Goal: Task Accomplishment & Management: Complete application form

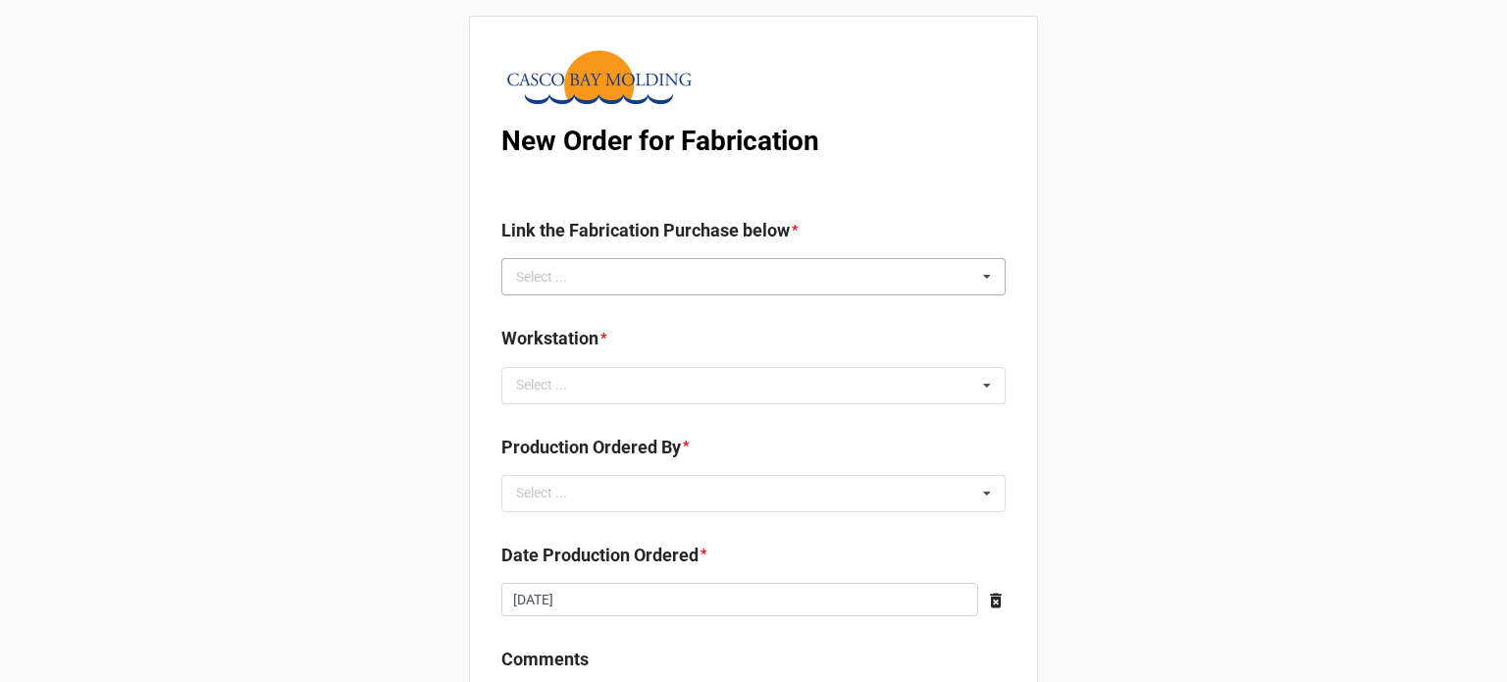
click at [867, 276] on div "Select ... No results found." at bounding box center [753, 276] width 504 height 37
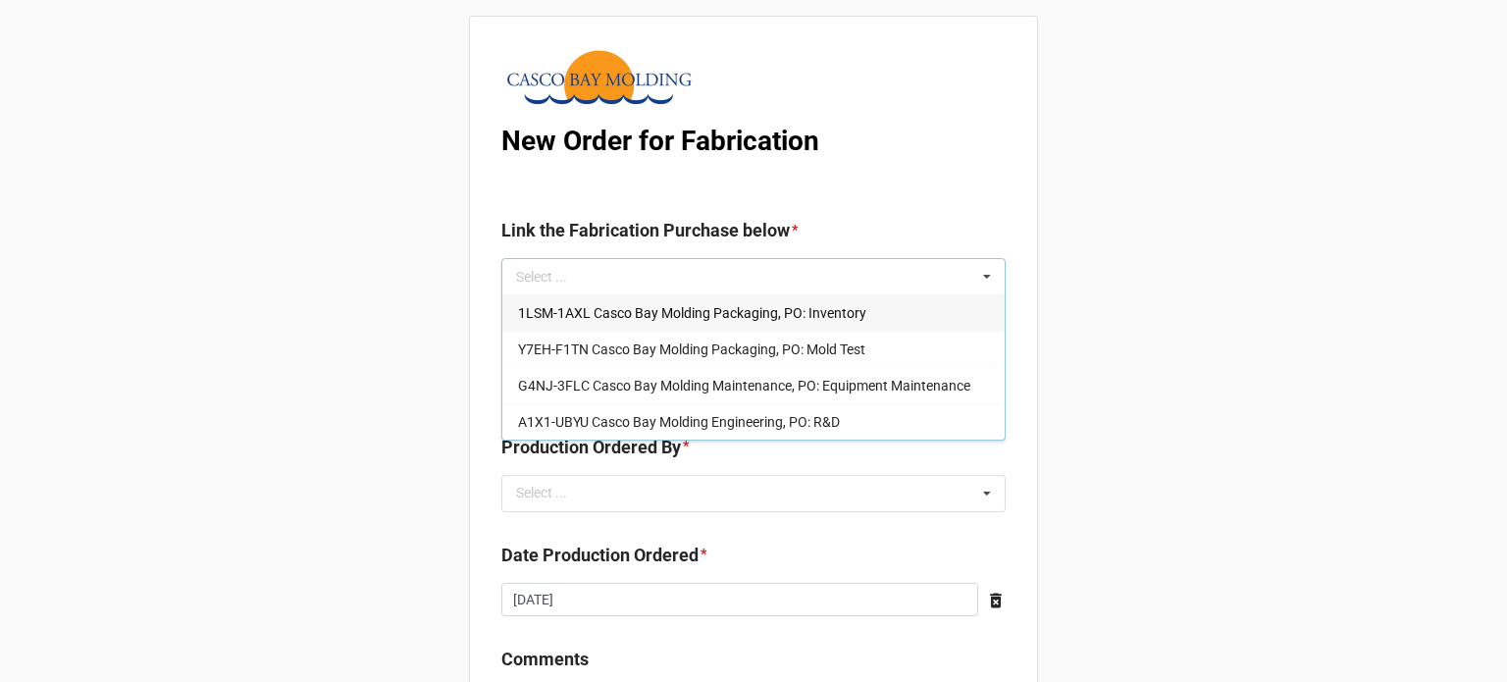
click at [852, 322] on div "1LSM-1AXL Casco Bay Molding Packaging, PO: Inventory" at bounding box center [753, 312] width 502 height 36
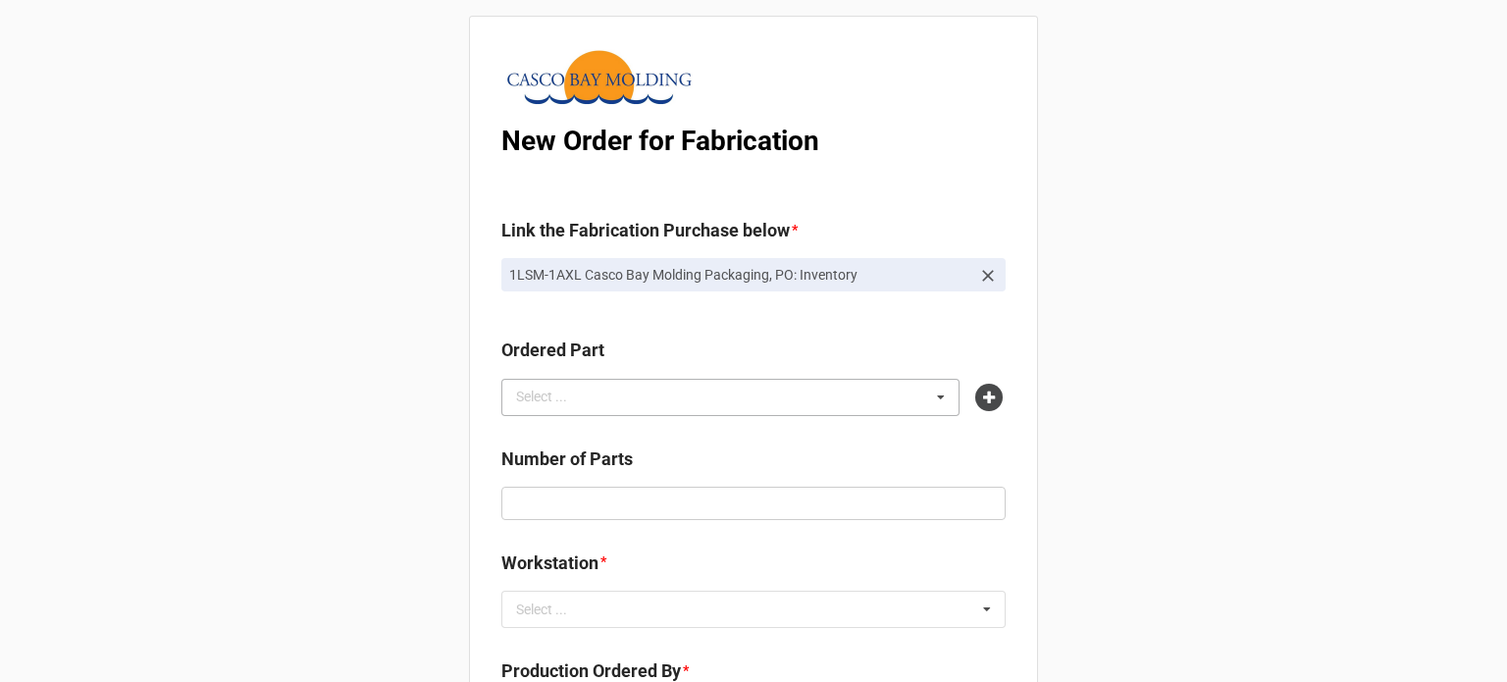
click at [612, 399] on div "Select ... No results found." at bounding box center [730, 397] width 458 height 37
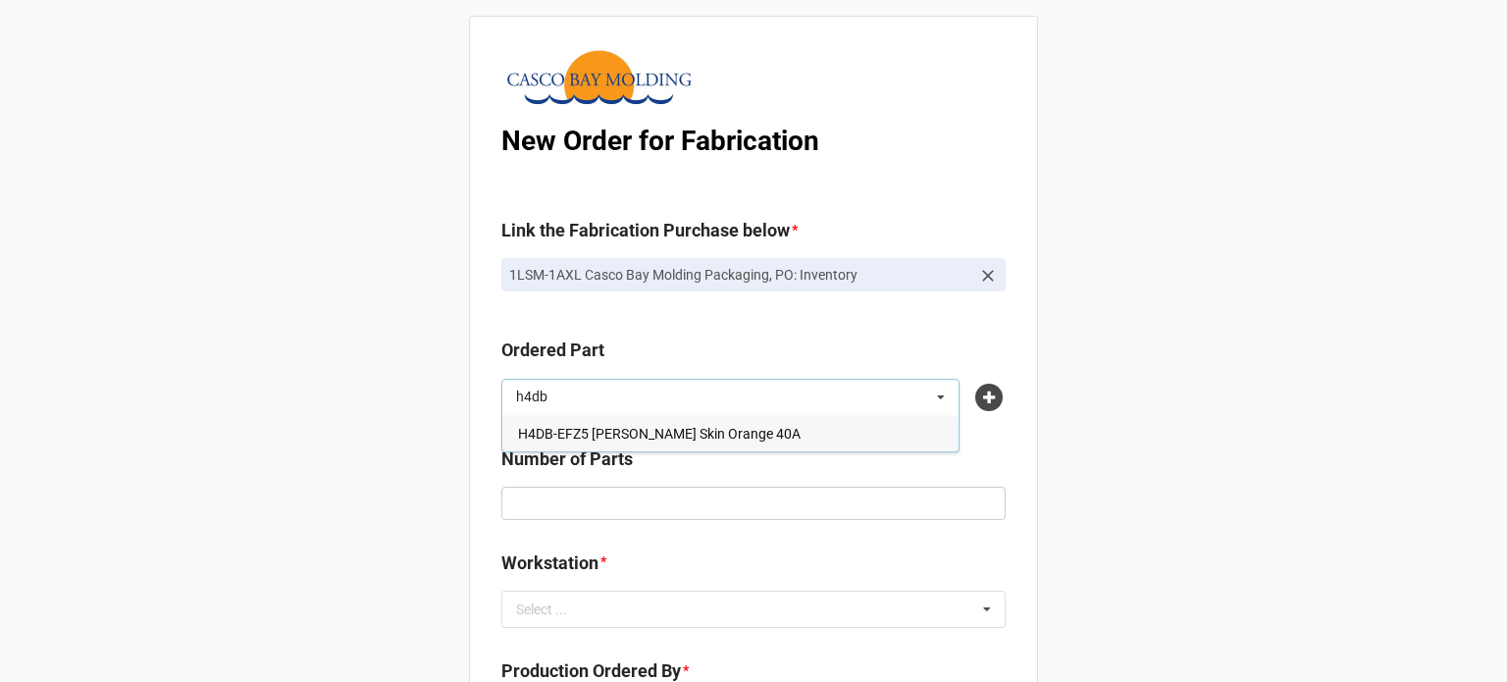
type input "h4db"
drag, startPoint x: 597, startPoint y: 433, endPoint x: 581, endPoint y: 433, distance: 15.7
click at [597, 433] on span "H4DB-EFZ5 [PERSON_NAME] Skin Orange 40A" at bounding box center [659, 434] width 283 height 16
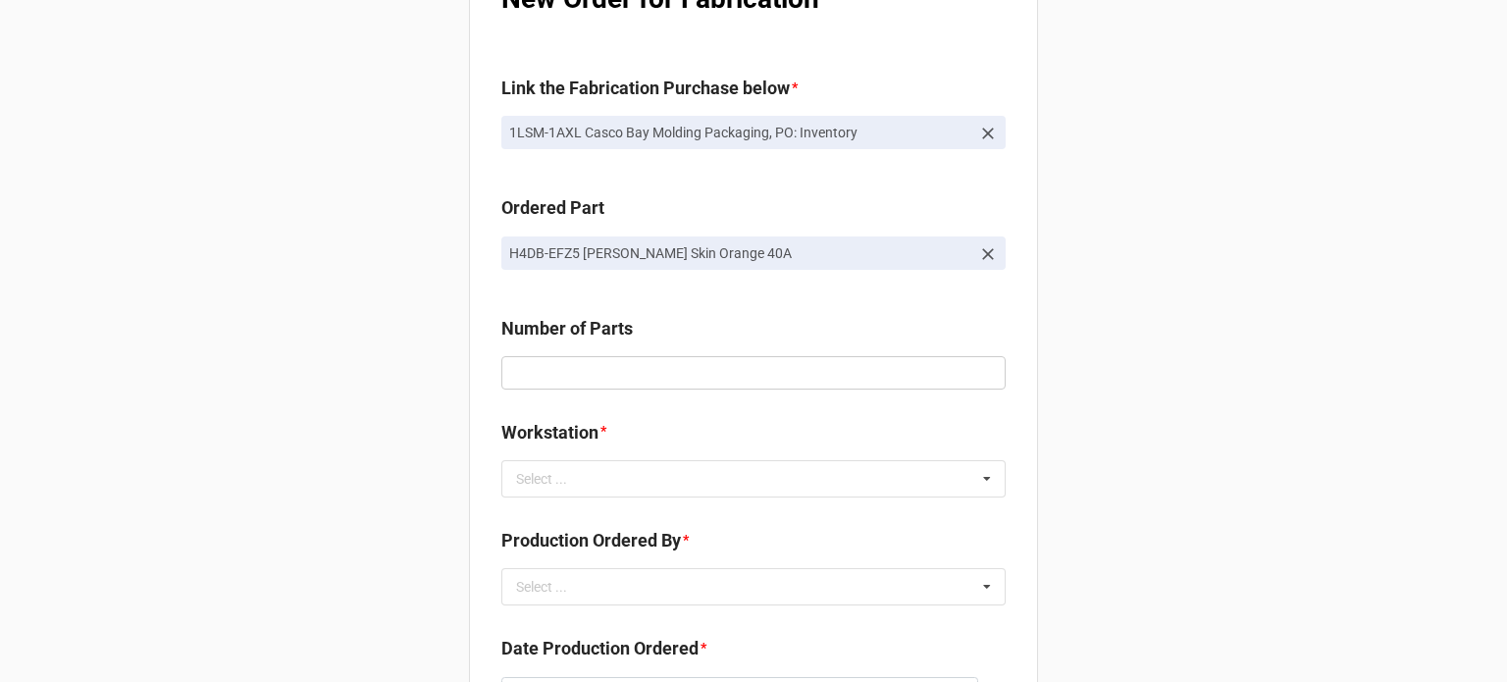
scroll to position [294, 0]
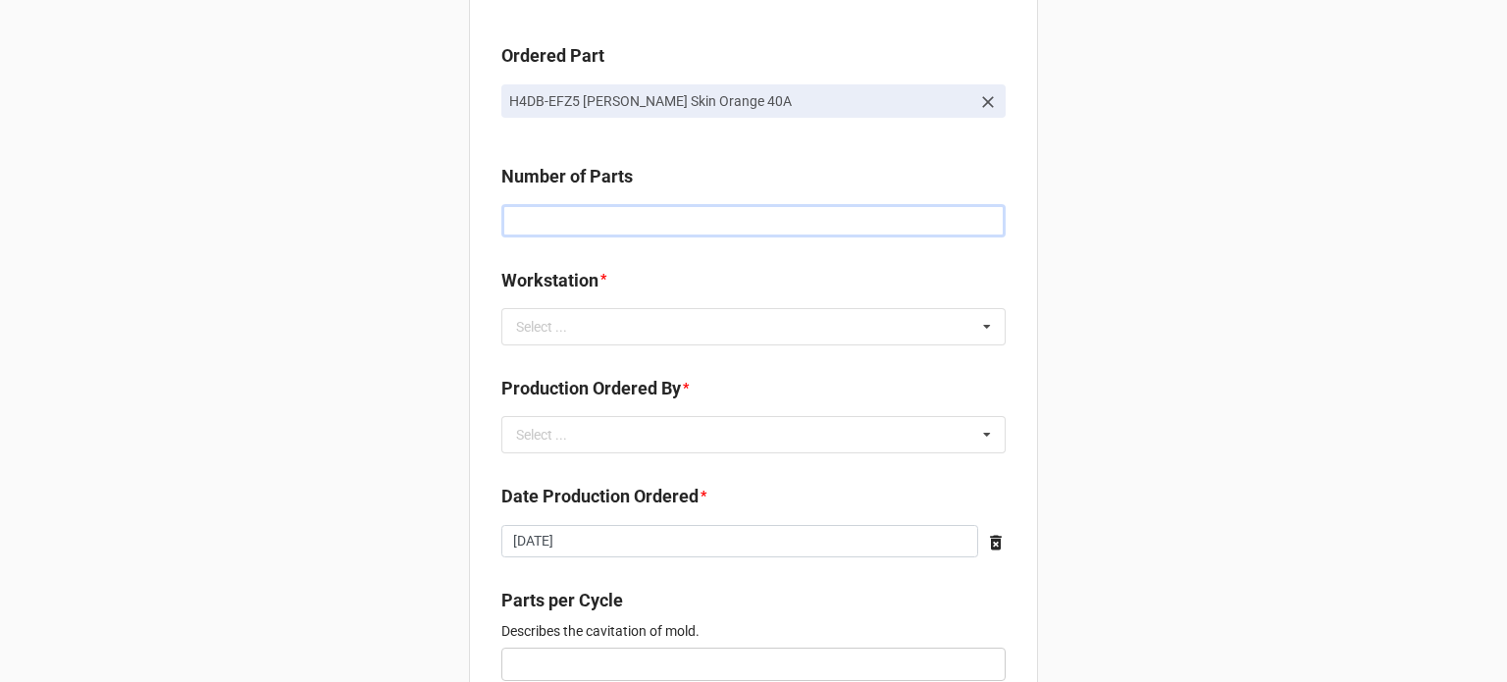
click at [618, 211] on input "text" at bounding box center [753, 220] width 504 height 33
type input "2500"
click at [560, 316] on div "Select ..." at bounding box center [553, 326] width 84 height 23
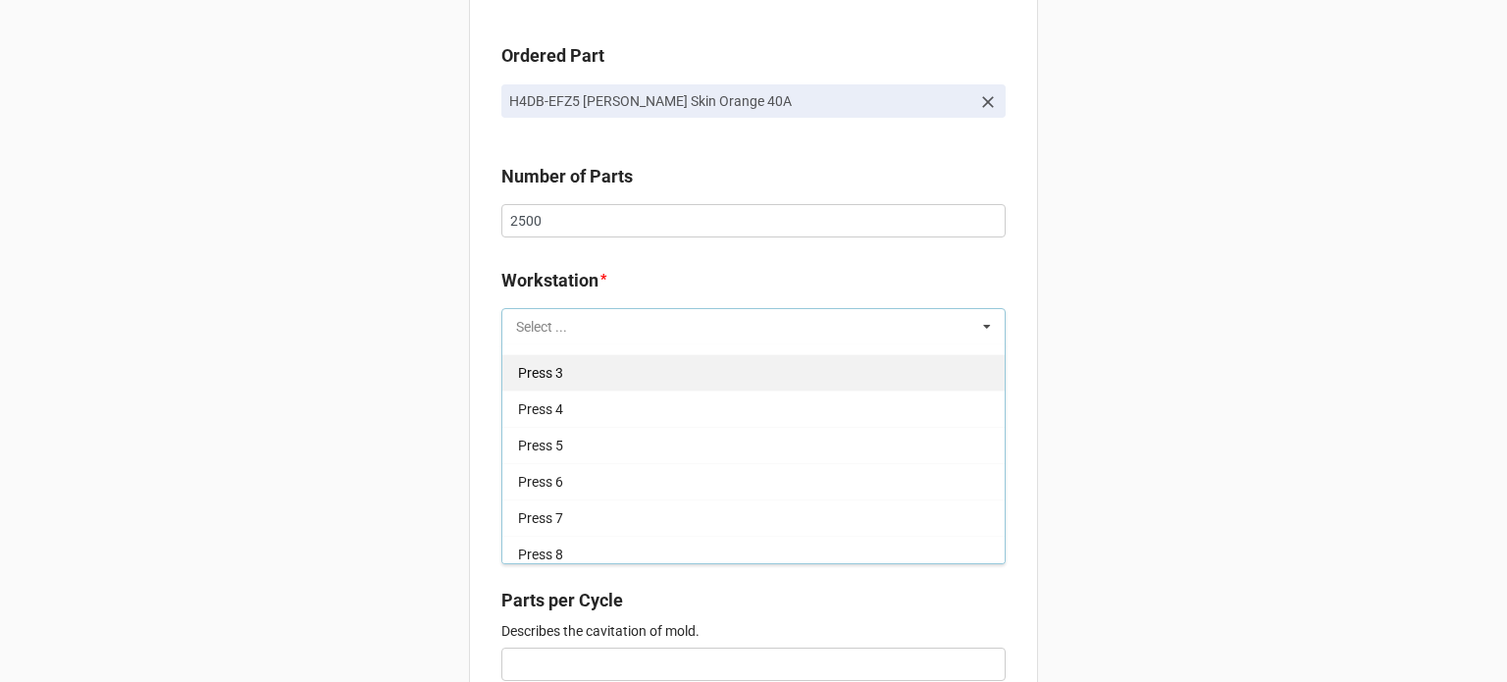
scroll to position [196, 0]
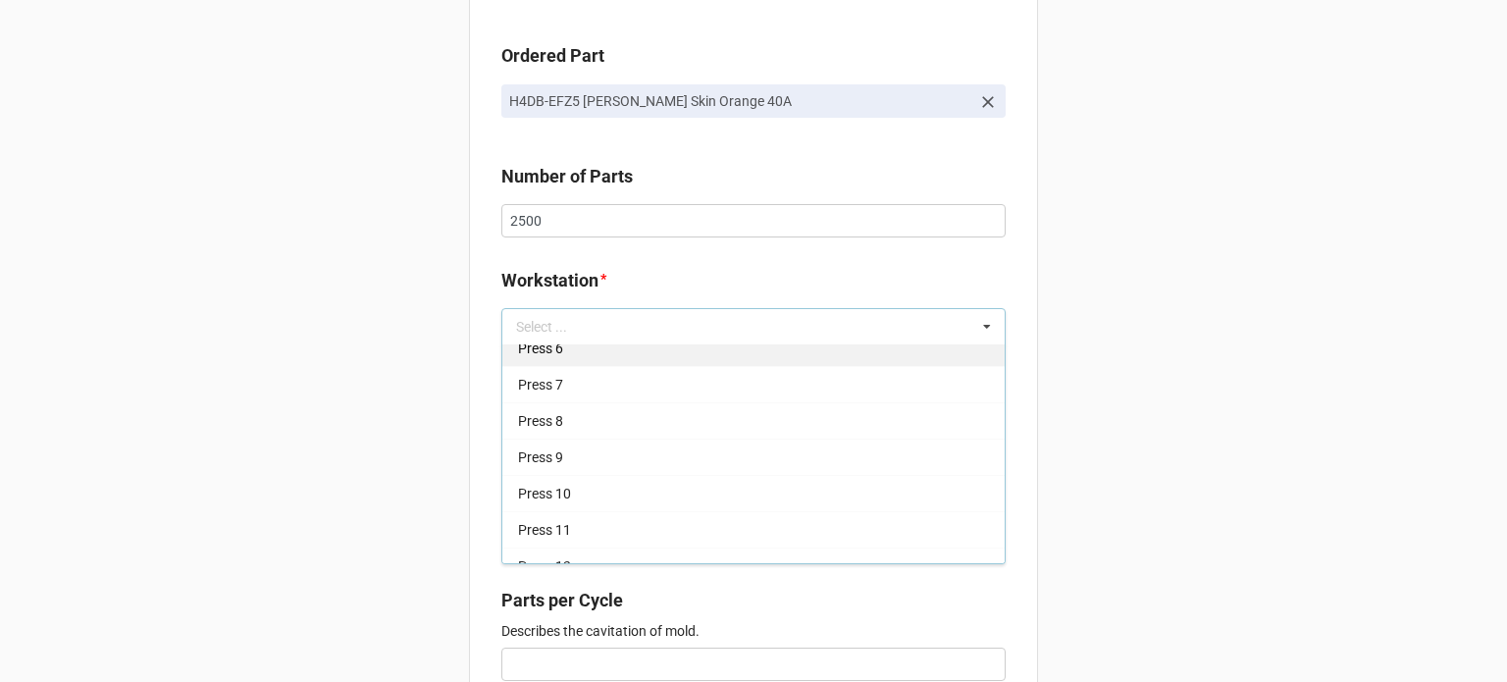
click at [595, 357] on div "Press 6" at bounding box center [753, 348] width 502 height 36
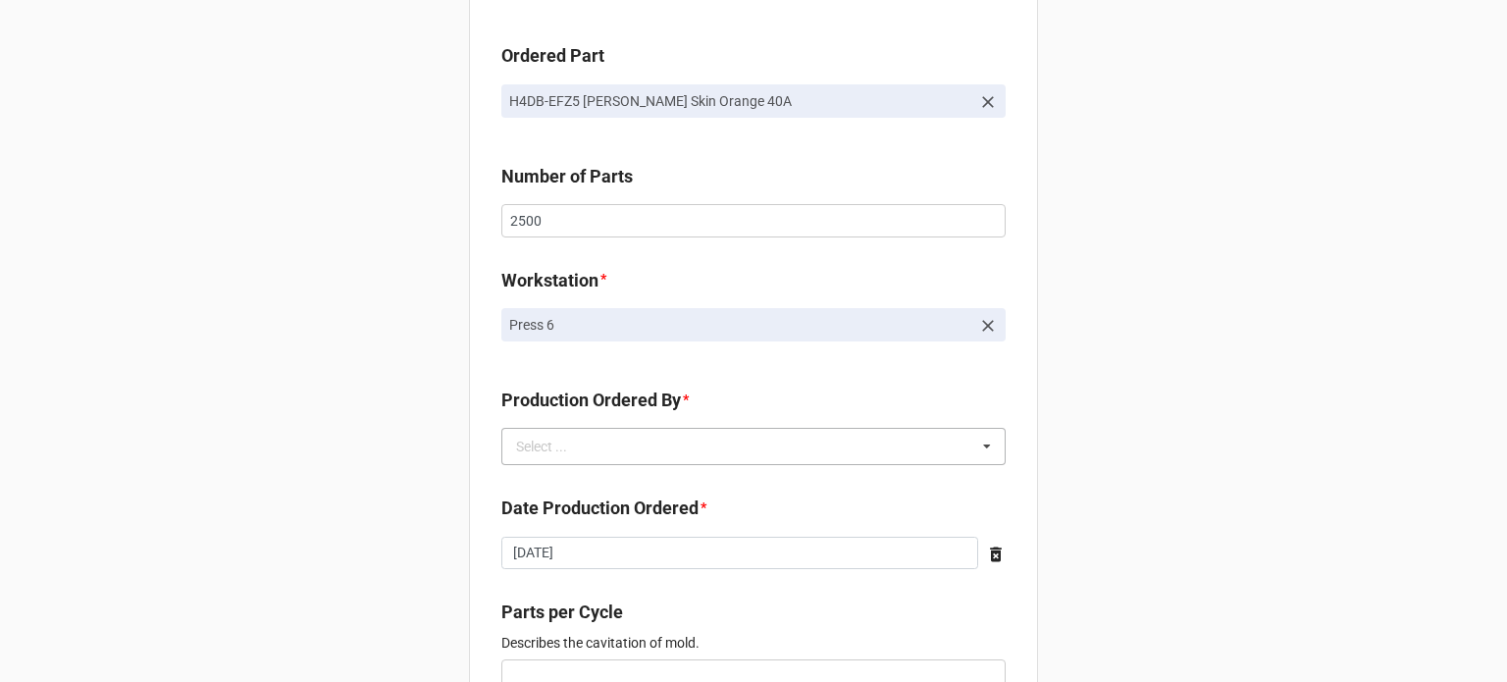
click at [566, 450] on div "Select ..." at bounding box center [553, 447] width 84 height 23
click at [553, 489] on span "[PERSON_NAME]" at bounding box center [570, 483] width 105 height 16
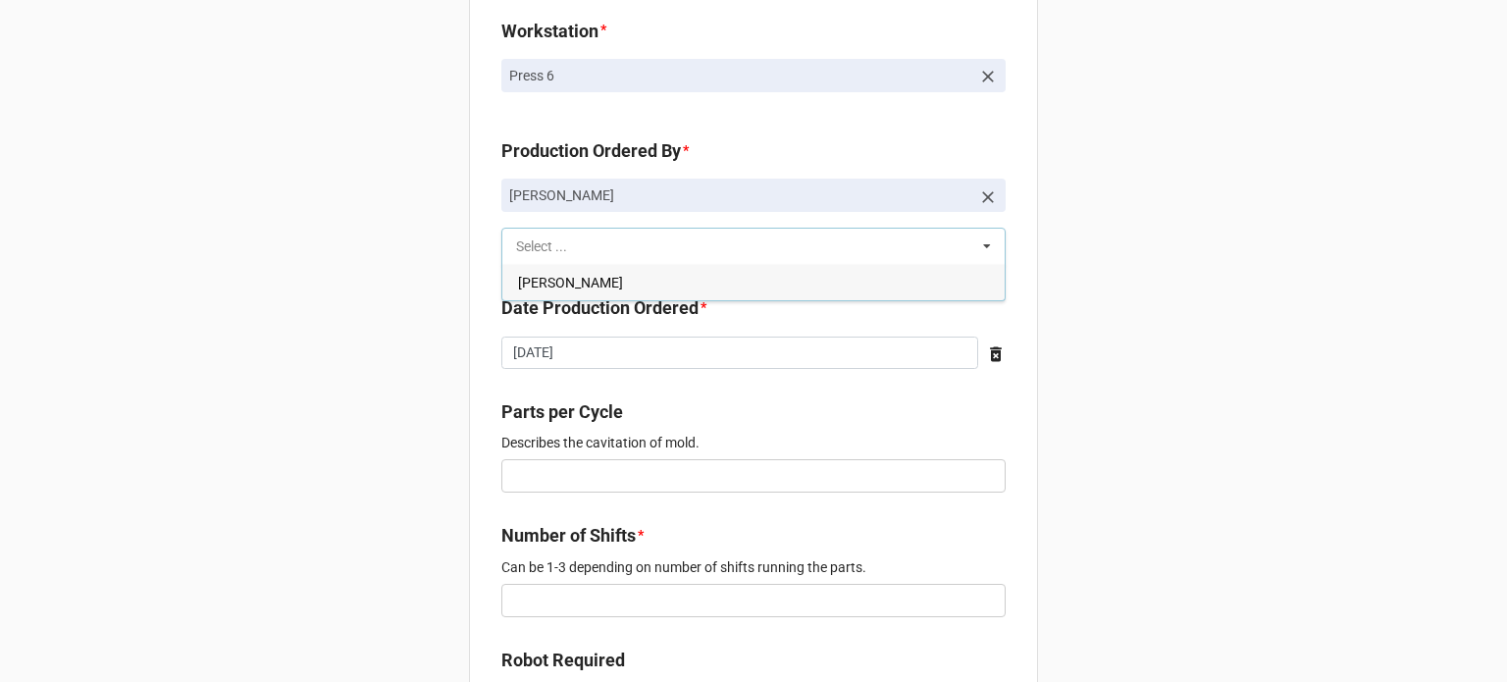
scroll to position [589, 0]
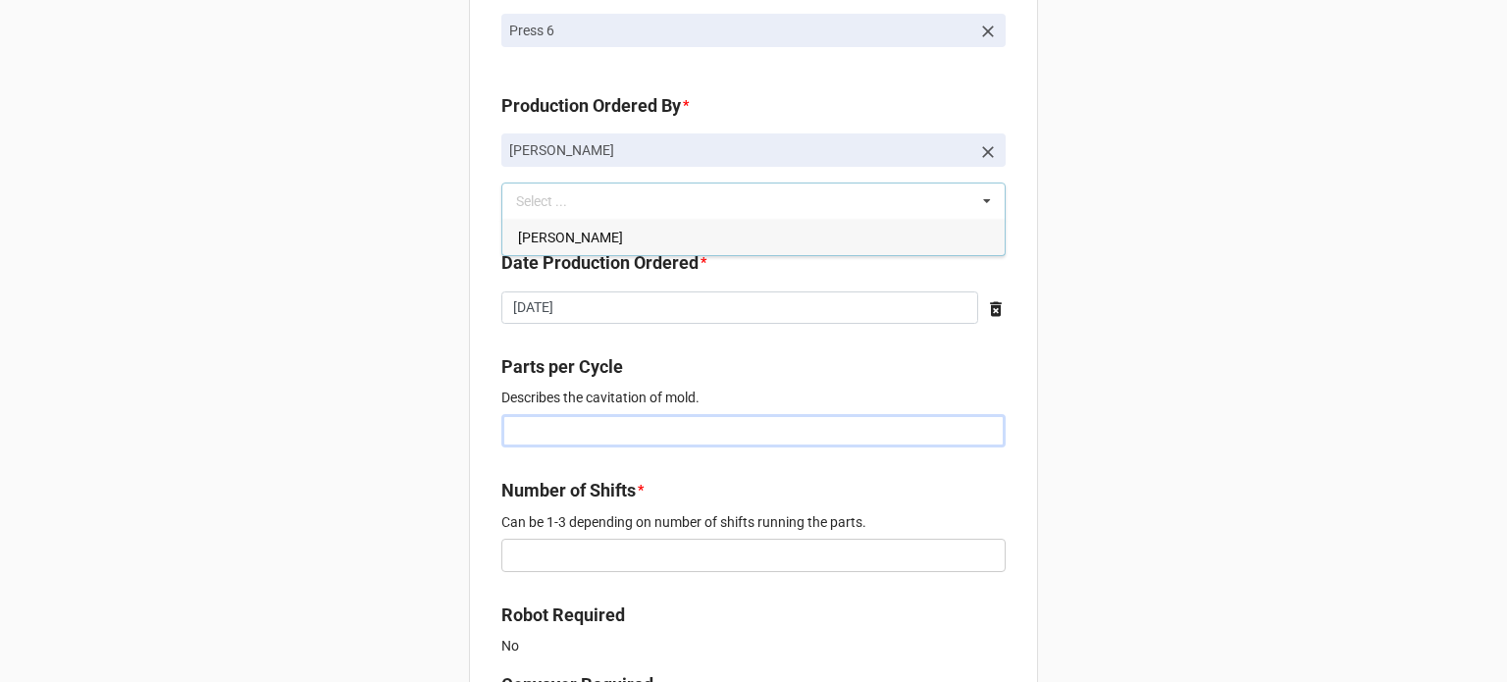
click at [559, 431] on input "text" at bounding box center [753, 430] width 504 height 33
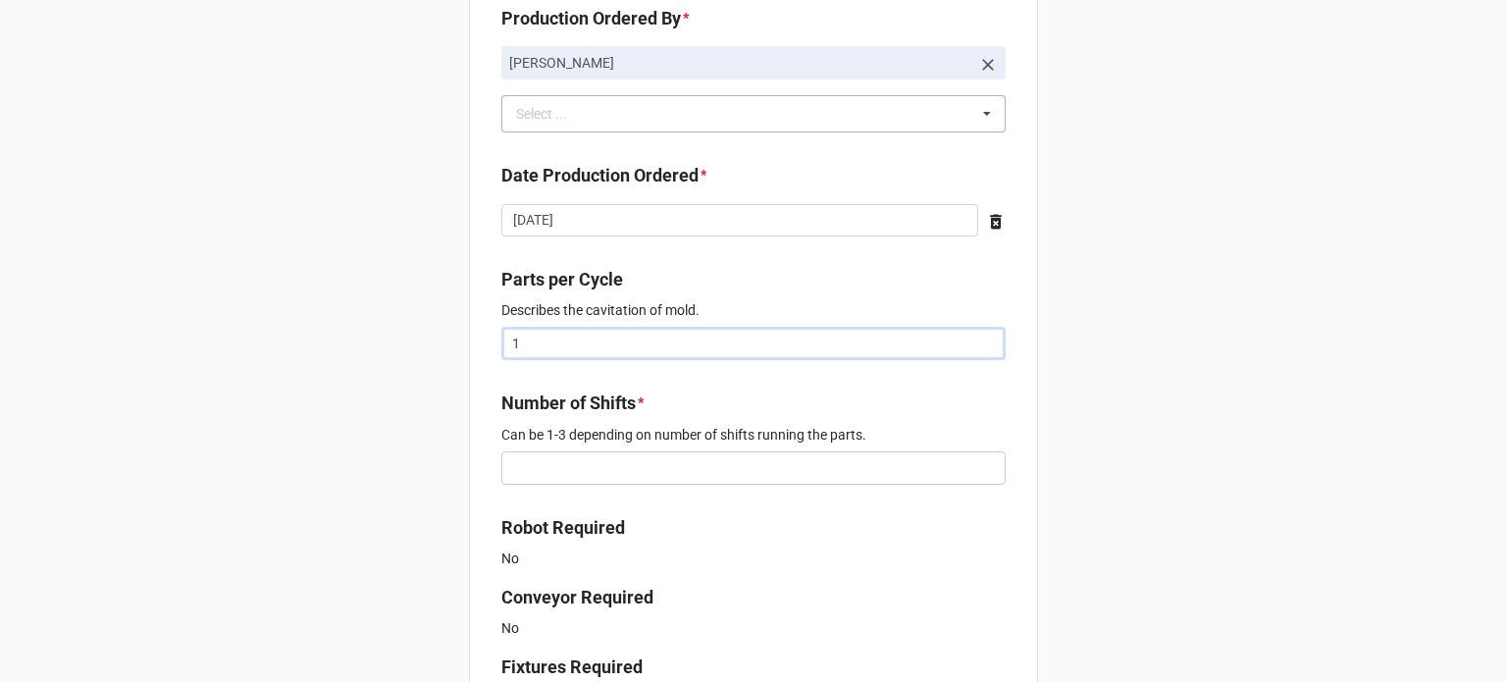
scroll to position [785, 0]
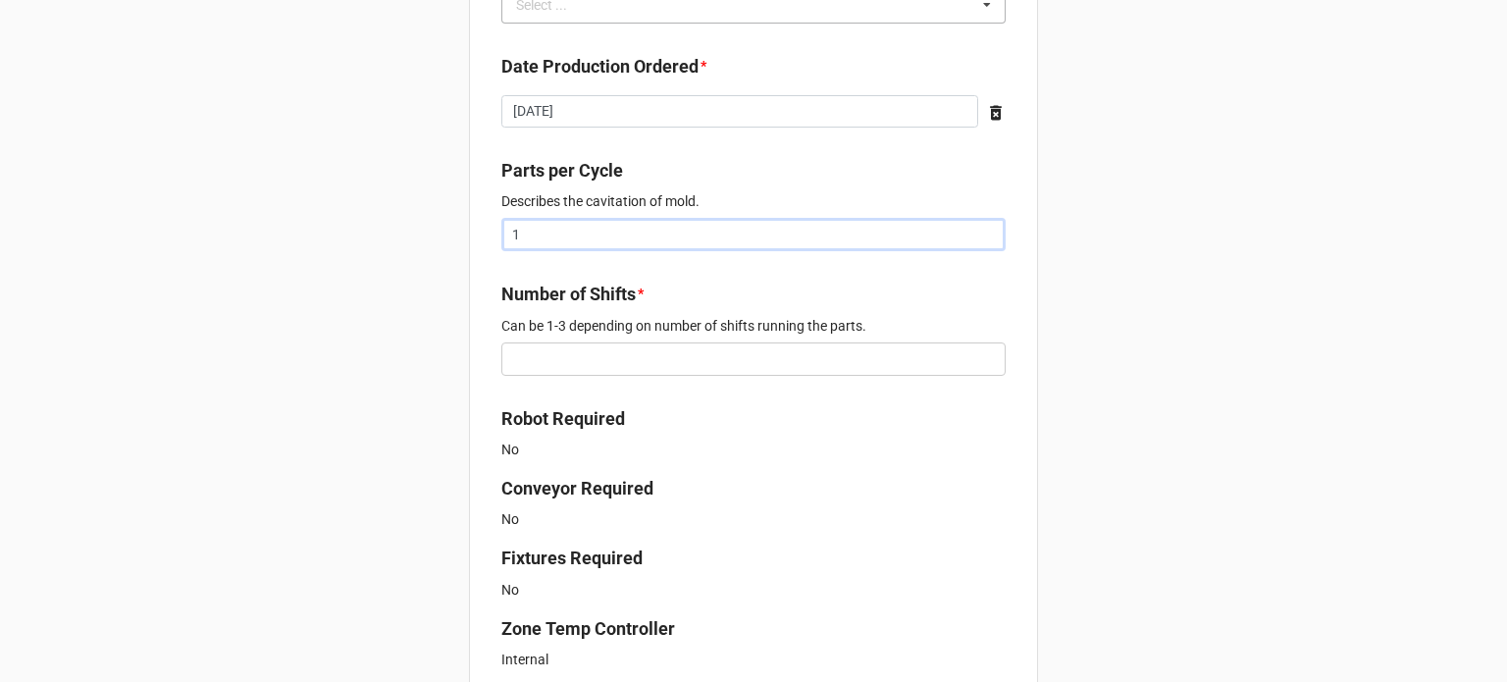
type input "1"
click at [584, 359] on input "text" at bounding box center [753, 358] width 504 height 33
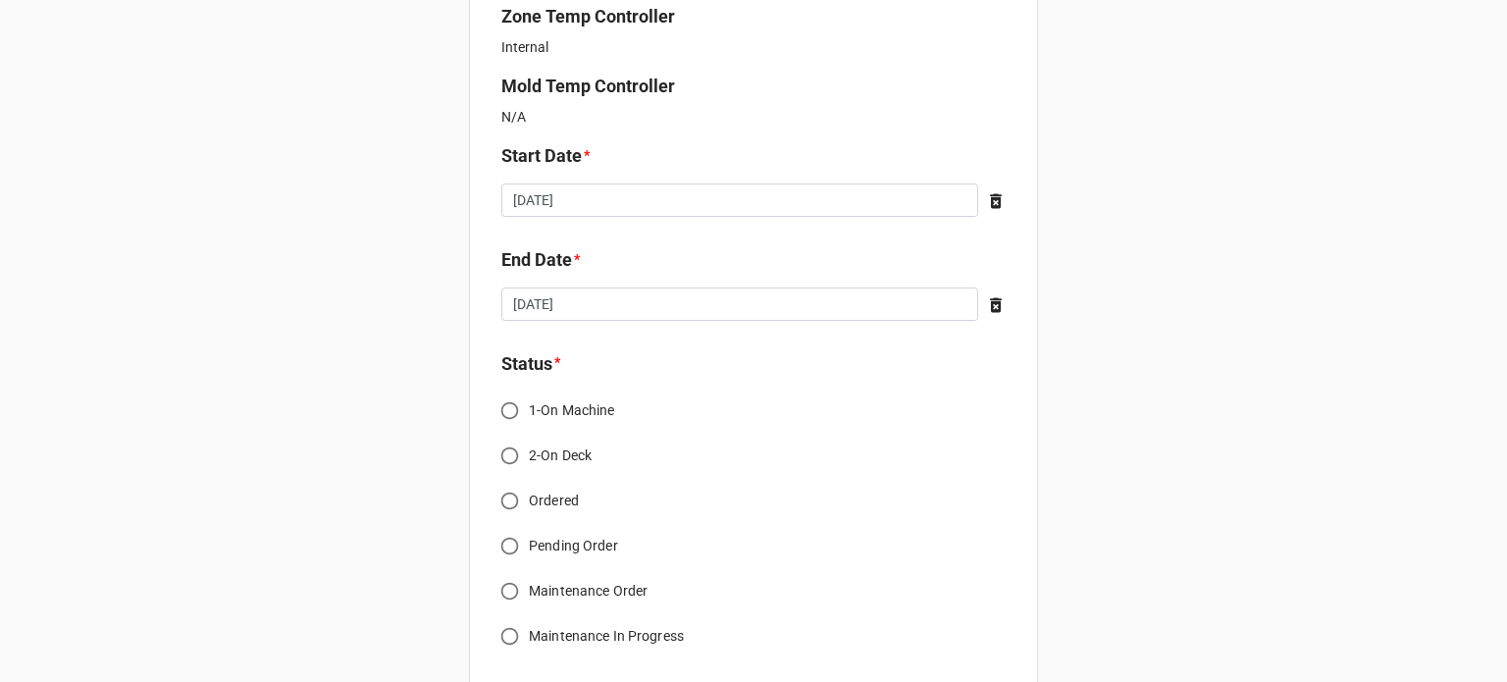
scroll to position [1472, 0]
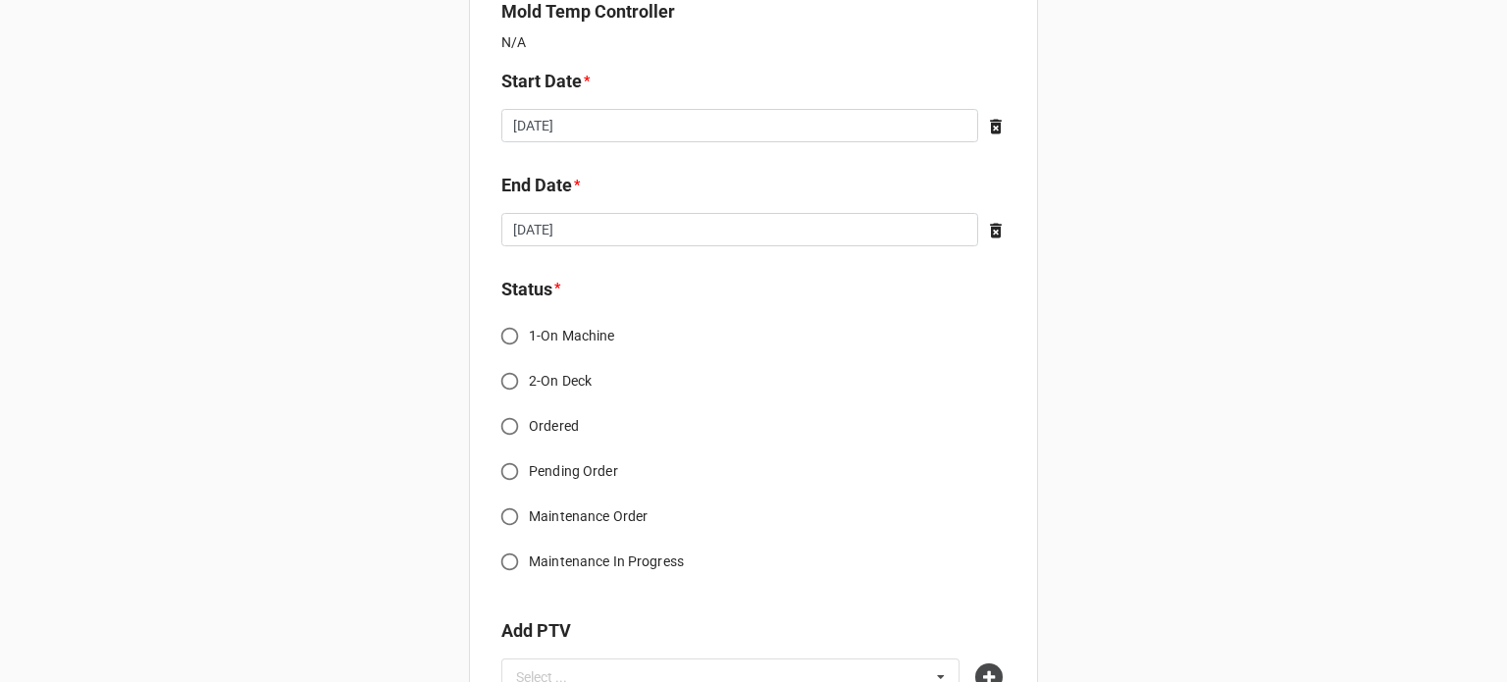
type input "3"
click at [504, 427] on input "Ordered" at bounding box center [510, 426] width 38 height 38
radio input "true"
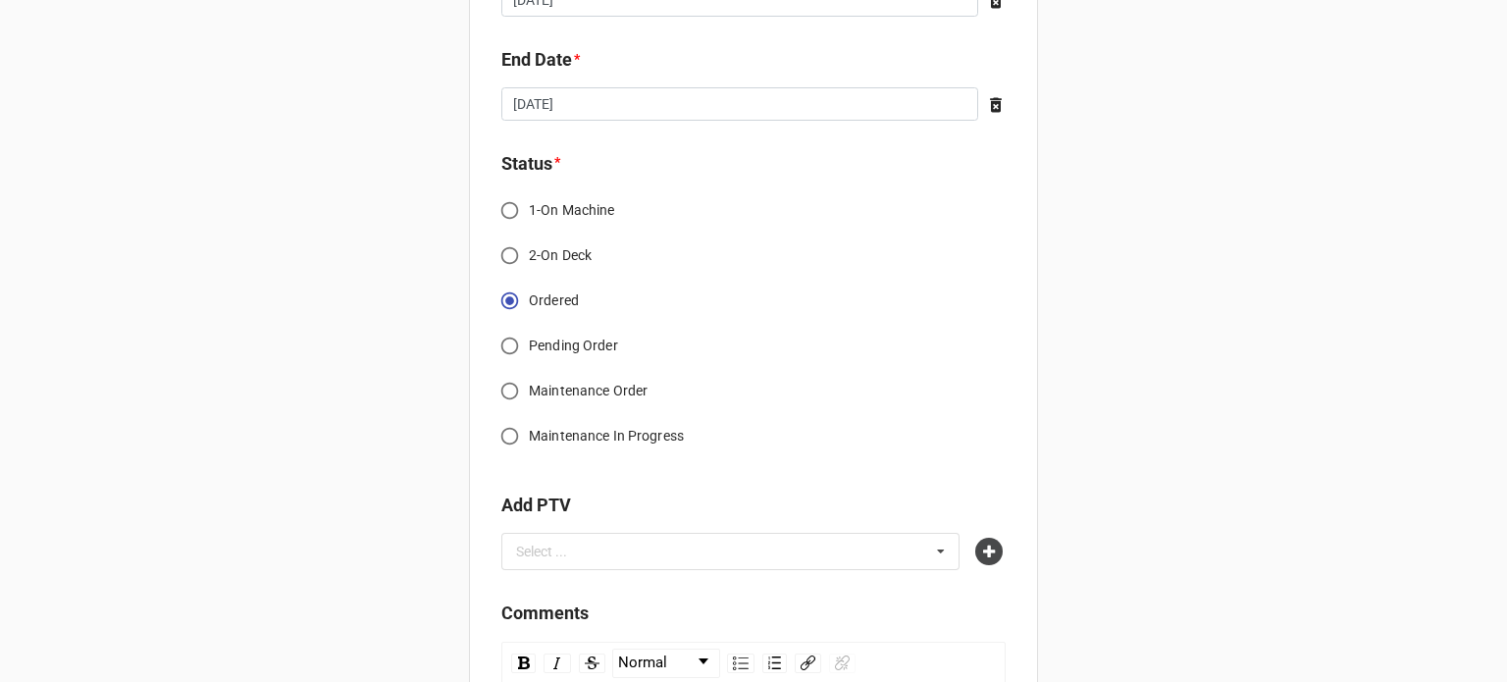
scroll to position [1668, 0]
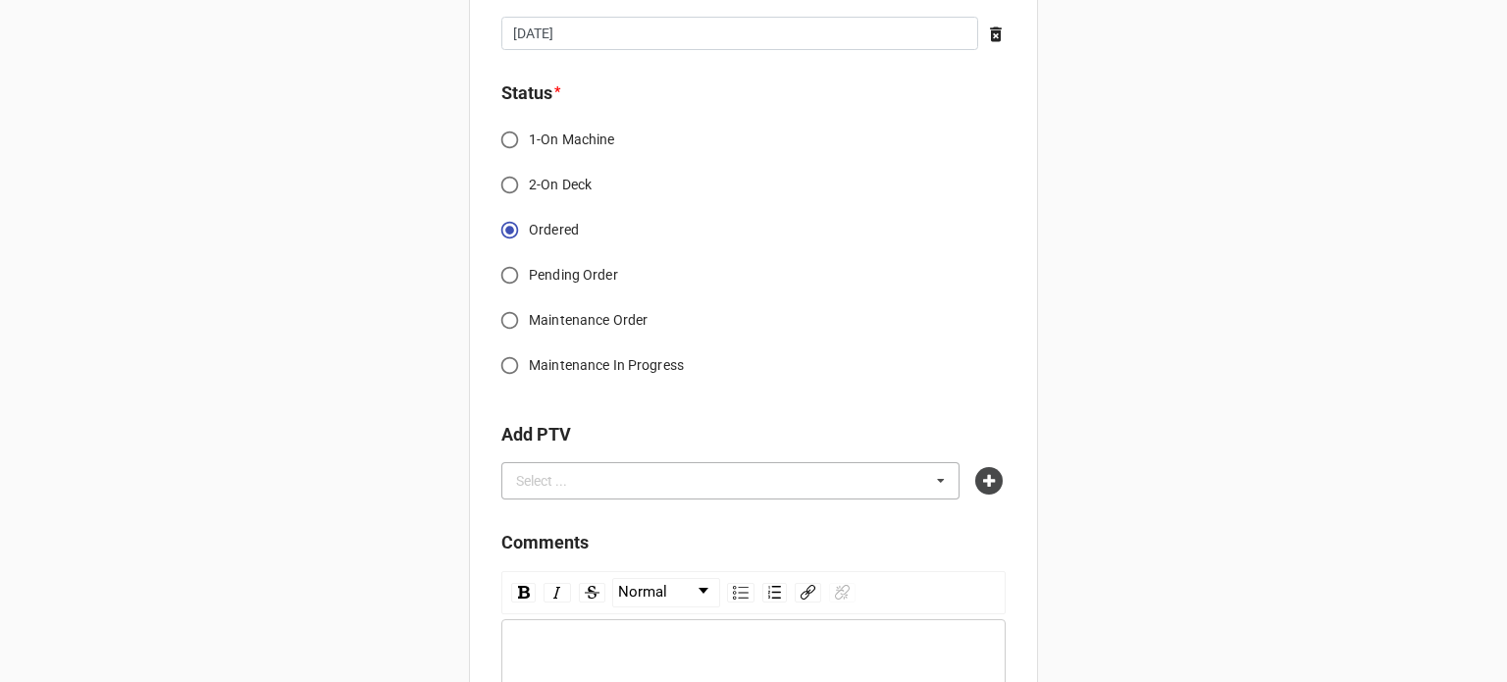
click at [716, 480] on div "Select ... No results found." at bounding box center [730, 480] width 458 height 37
click at [981, 475] on icon at bounding box center [988, 480] width 27 height 27
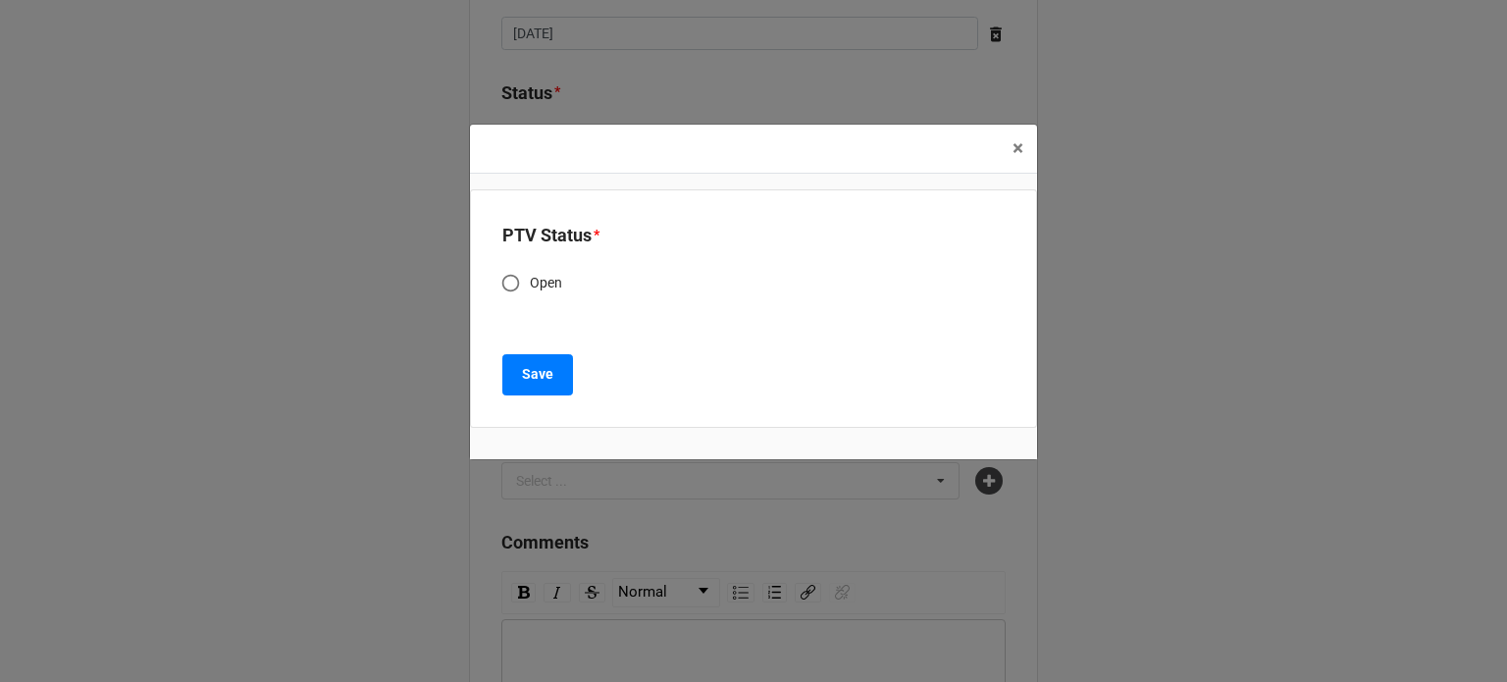
click at [544, 281] on span "Open" at bounding box center [546, 283] width 33 height 21
click at [530, 281] on input "Open" at bounding box center [511, 283] width 38 height 38
radio input "true"
click at [537, 382] on b "Save" at bounding box center [537, 374] width 31 height 21
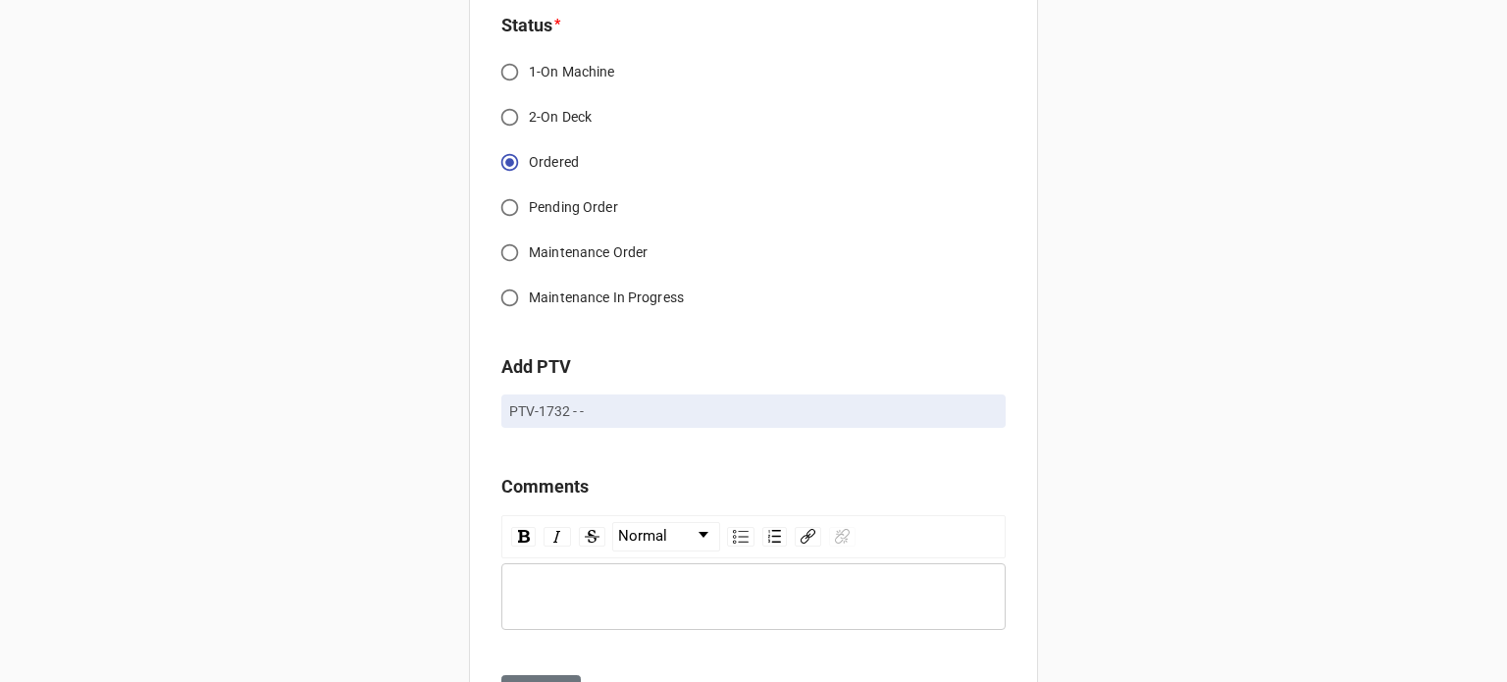
scroll to position [1832, 0]
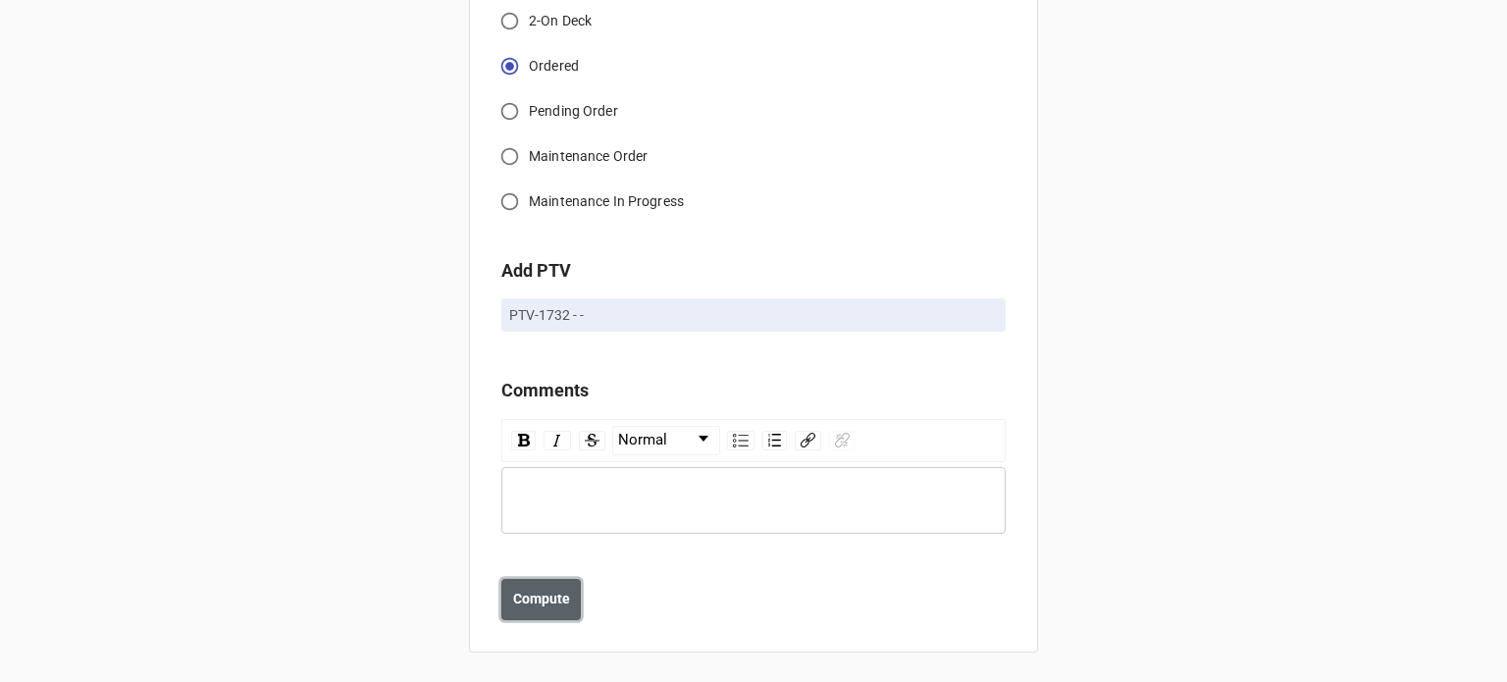
click at [539, 584] on button "Compute" at bounding box center [540, 599] width 79 height 41
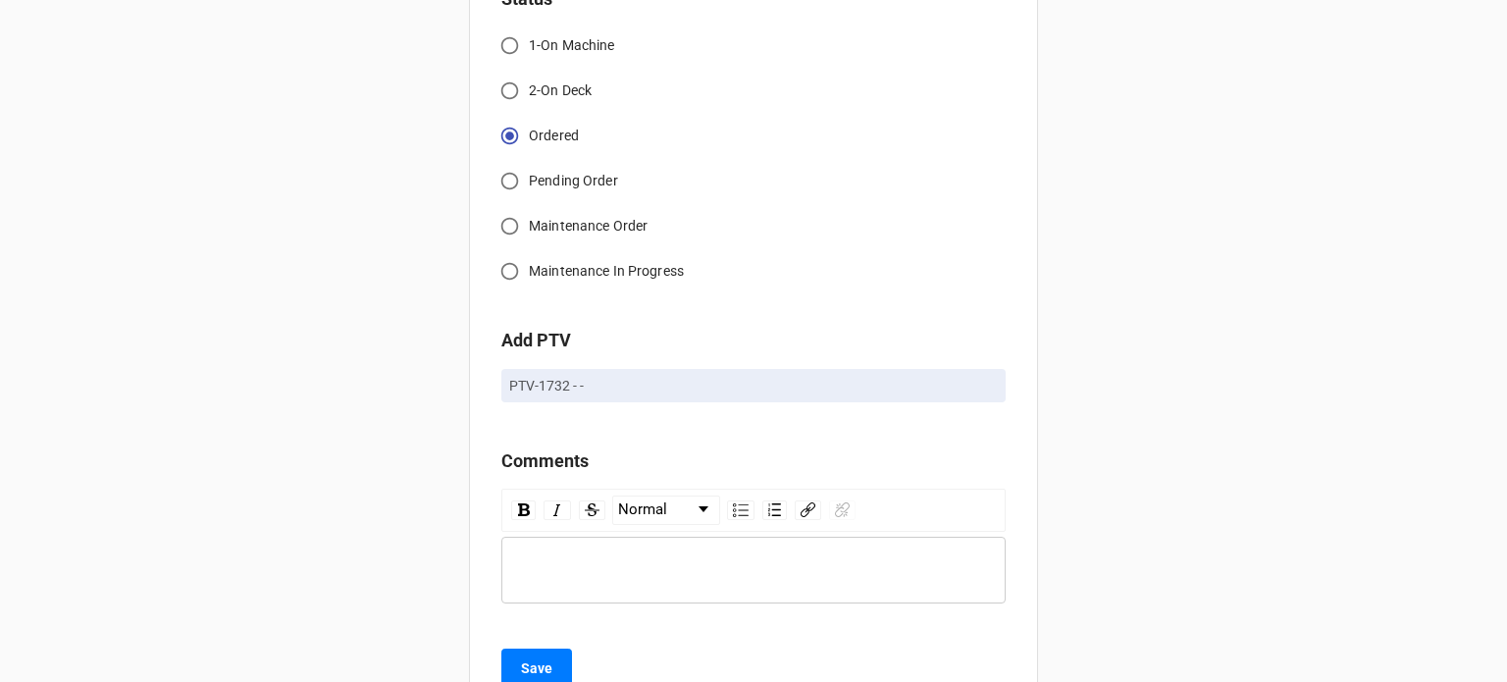
scroll to position [1901, 0]
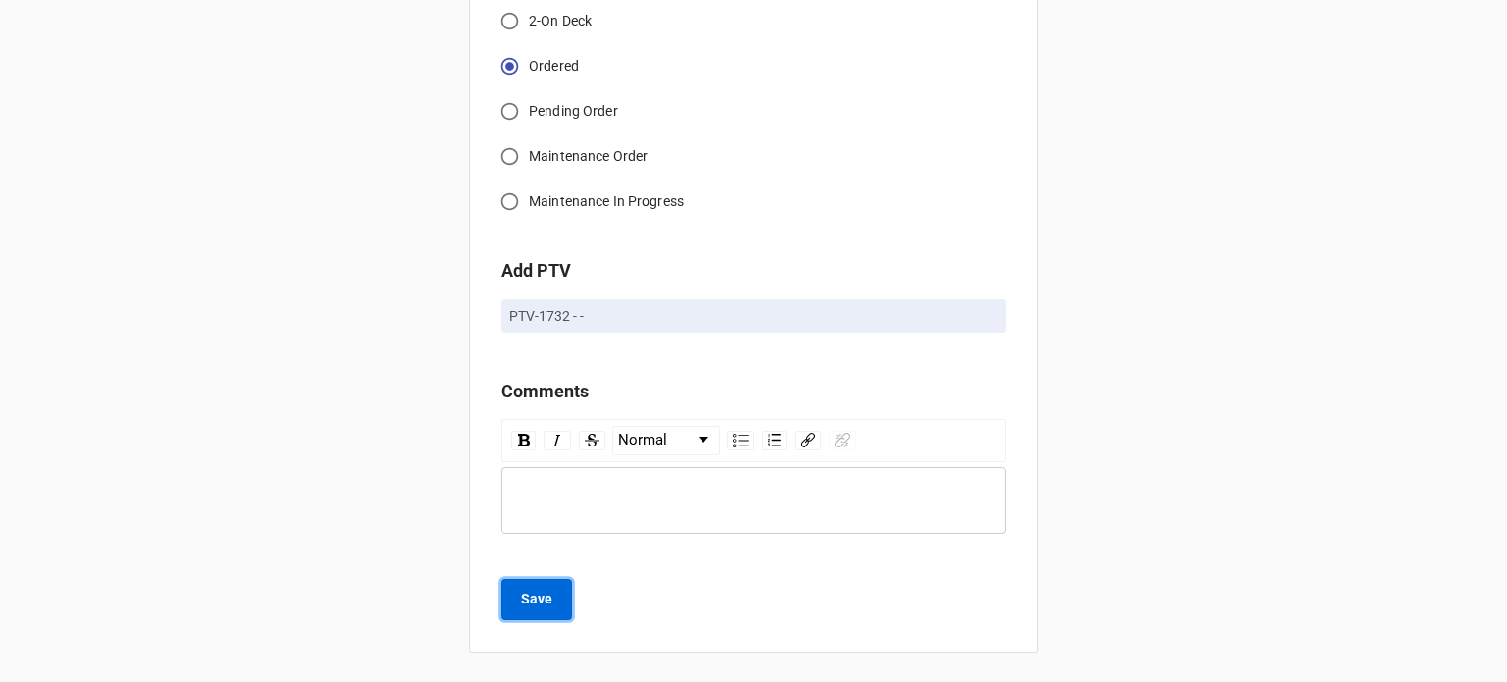
click at [562, 582] on button "Save" at bounding box center [536, 599] width 71 height 41
